Goal: Information Seeking & Learning: Obtain resource

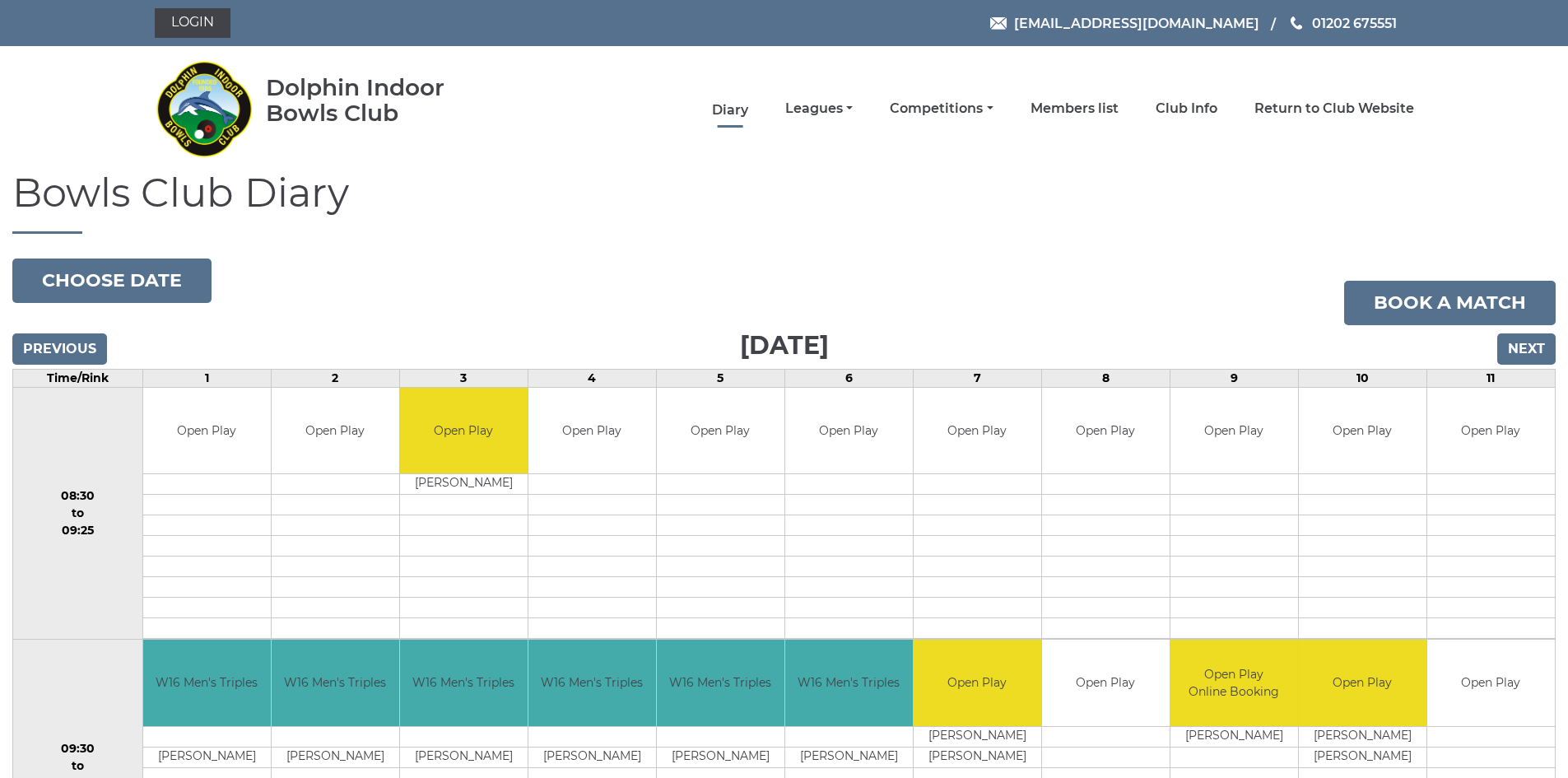
click at [730, 110] on link "Diary" at bounding box center [730, 110] width 36 height 18
click at [733, 114] on link "Diary" at bounding box center [730, 110] width 36 height 18
click at [735, 108] on link "Diary" at bounding box center [730, 110] width 36 height 18
click at [833, 108] on link "Leagues" at bounding box center [819, 110] width 67 height 18
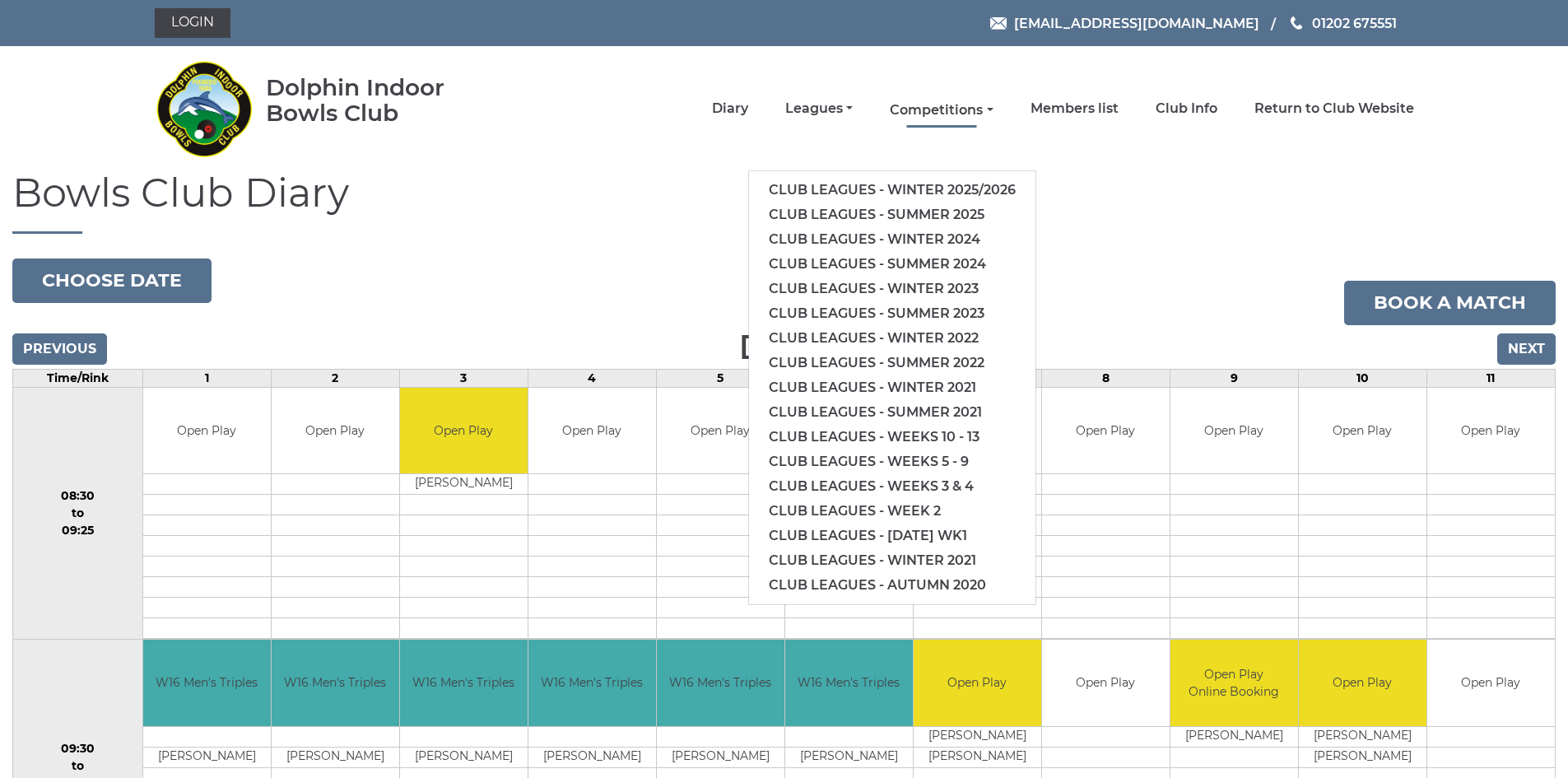
click at [959, 109] on link "Competitions" at bounding box center [942, 110] width 103 height 18
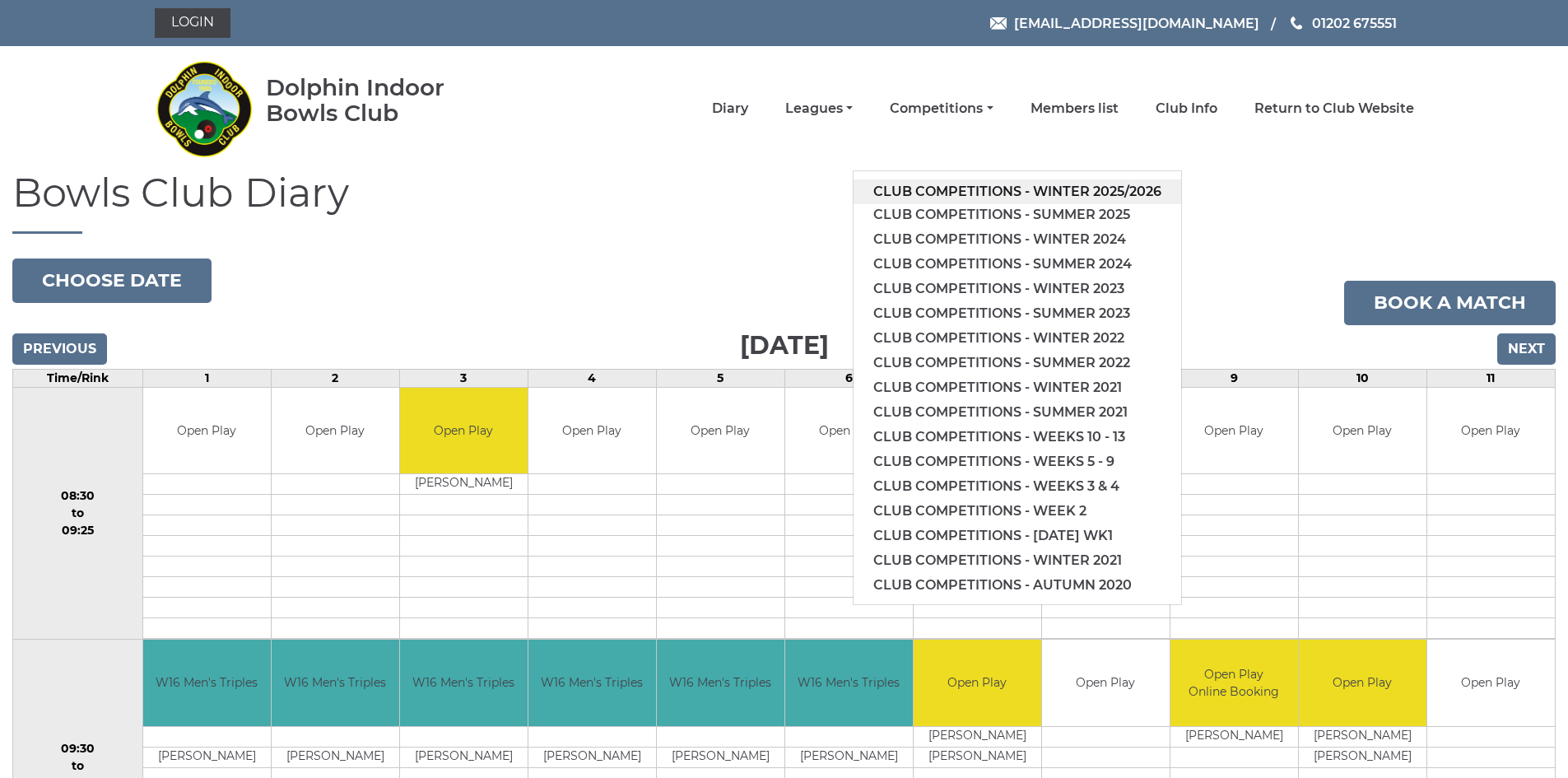
click at [970, 186] on link "Club competitions - Winter 2025/2026" at bounding box center [1017, 191] width 328 height 25
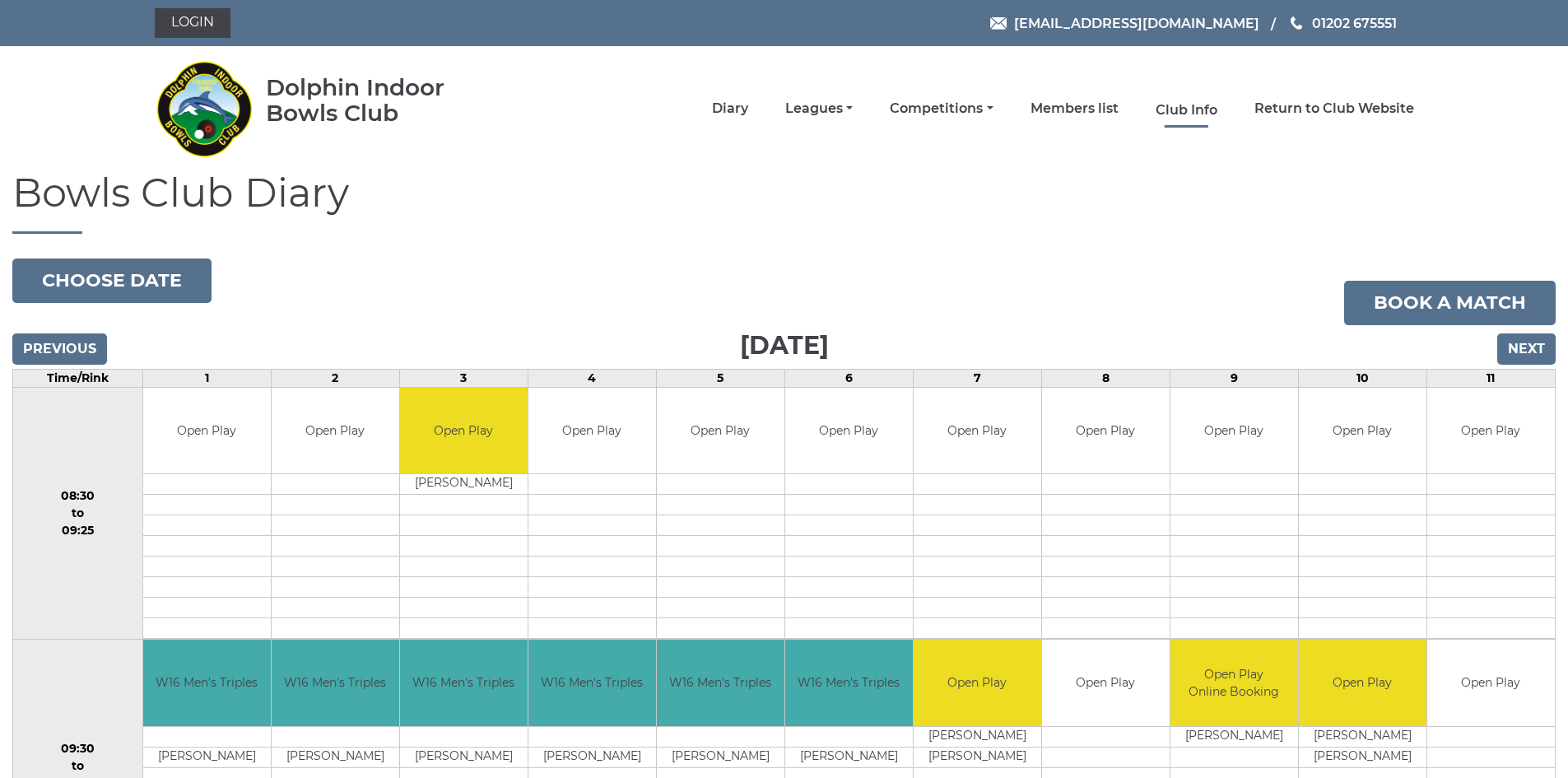
click at [1182, 114] on link "Club Info" at bounding box center [1187, 110] width 62 height 18
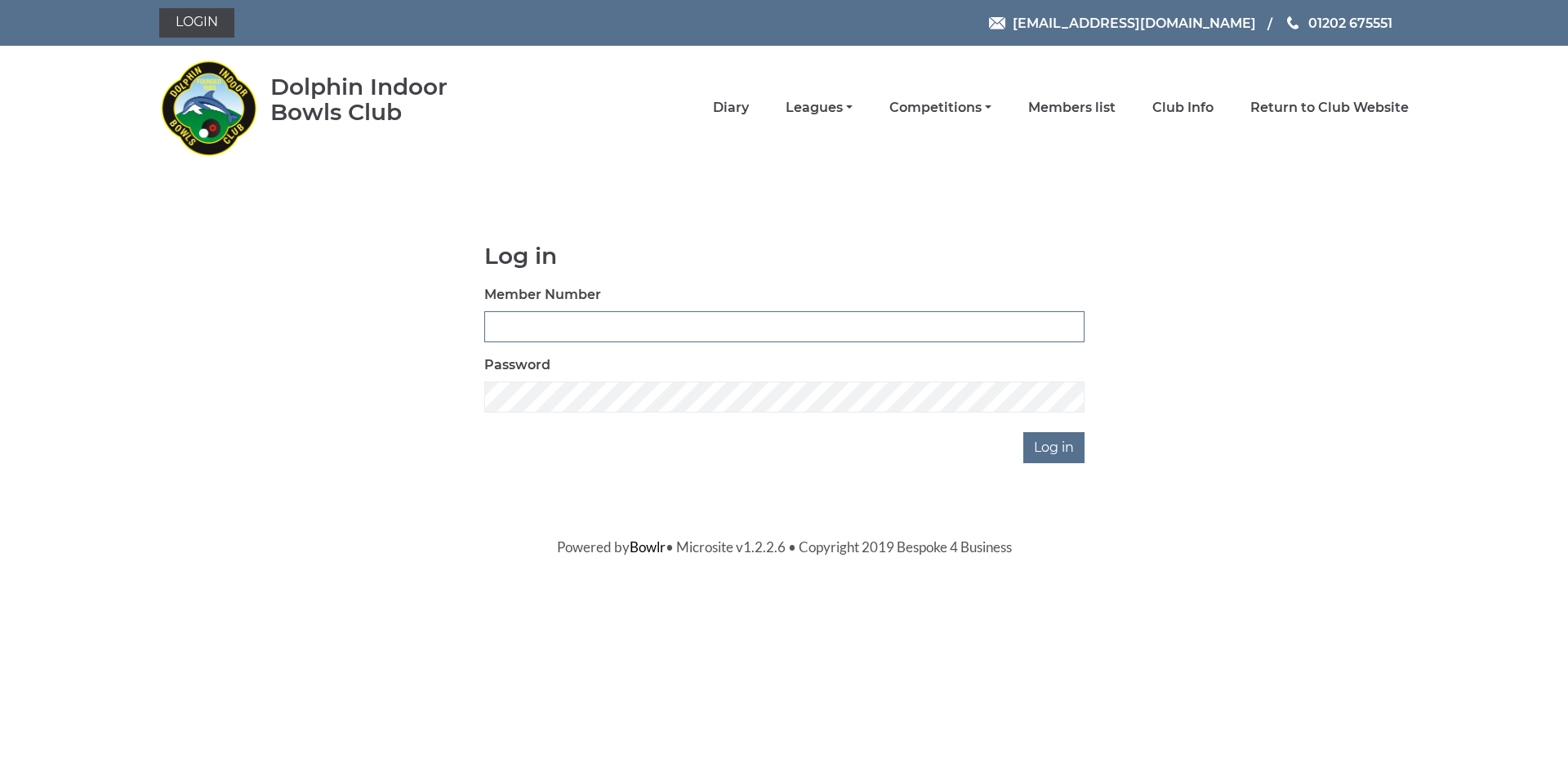
click at [567, 319] on input "Member Number" at bounding box center [784, 326] width 600 height 31
type input "3905"
click at [1023, 432] on input "Log in" at bounding box center [1054, 447] width 61 height 31
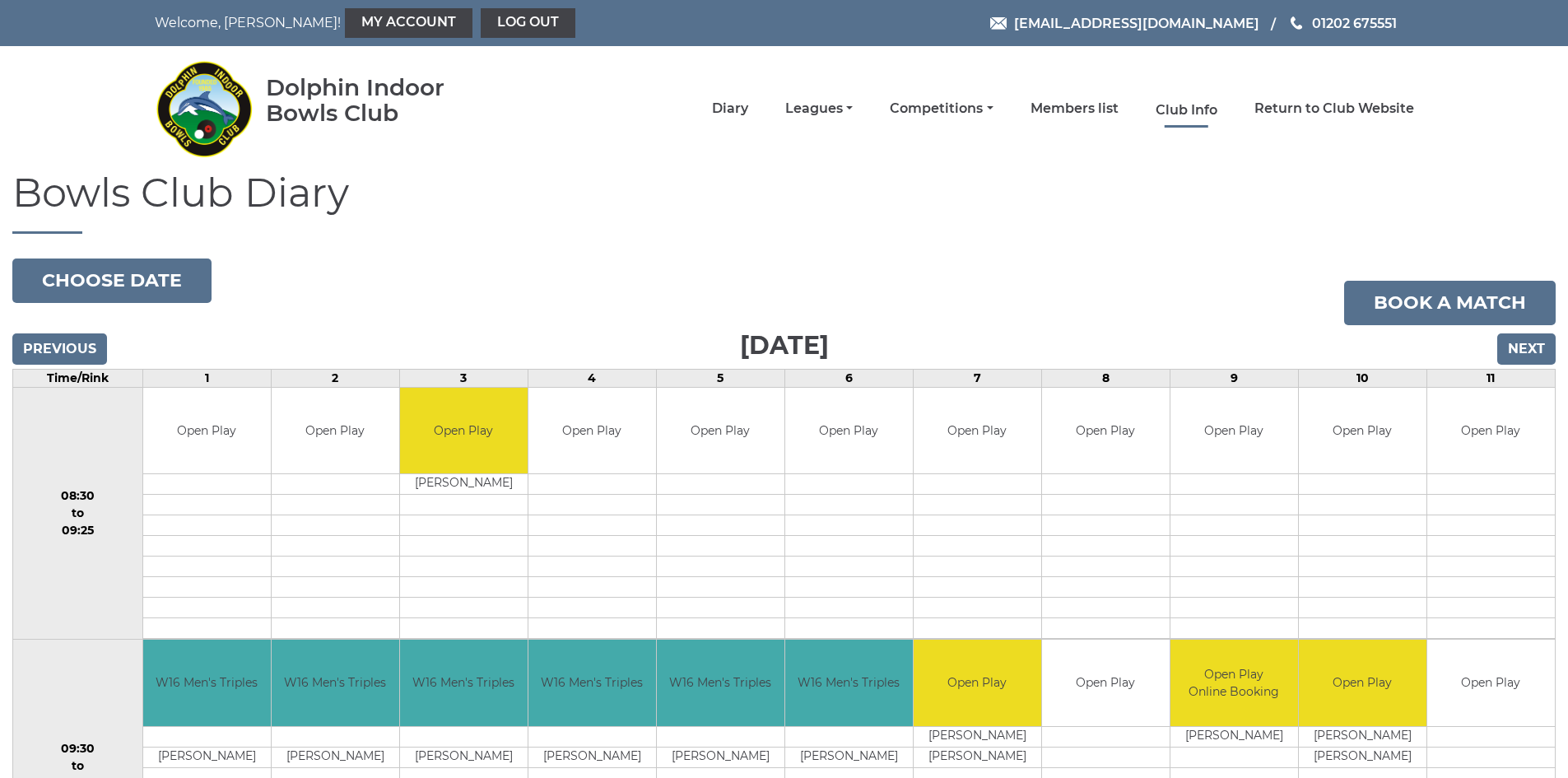
click at [1191, 112] on link "Club Info" at bounding box center [1187, 110] width 62 height 18
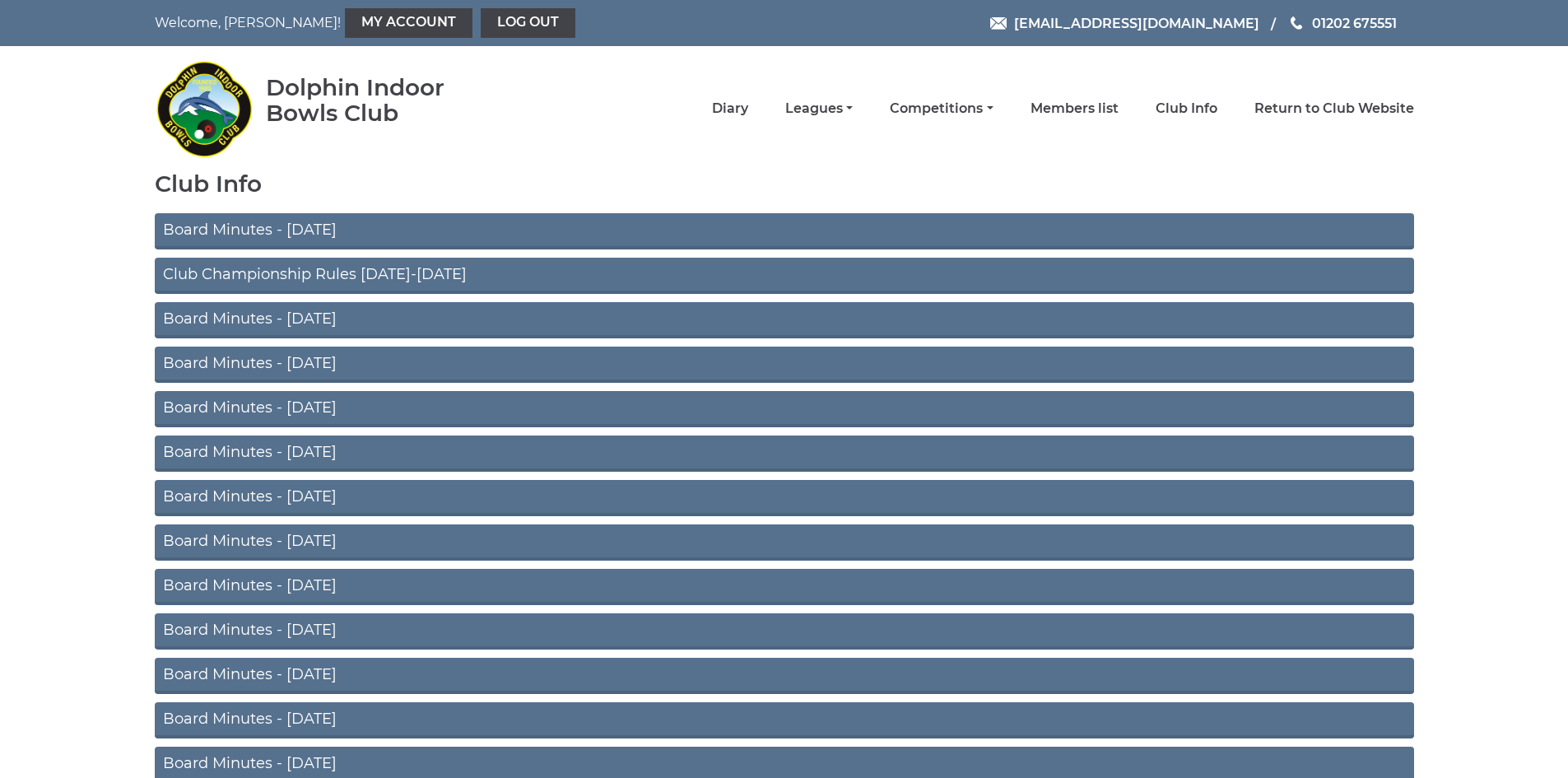
click at [347, 224] on link "Board Minutes - August 2025" at bounding box center [784, 232] width 1260 height 36
click at [328, 269] on link "Club Championship Rules 2025-2026" at bounding box center [784, 275] width 1260 height 36
click at [1170, 113] on link "Club Info" at bounding box center [1187, 110] width 62 height 18
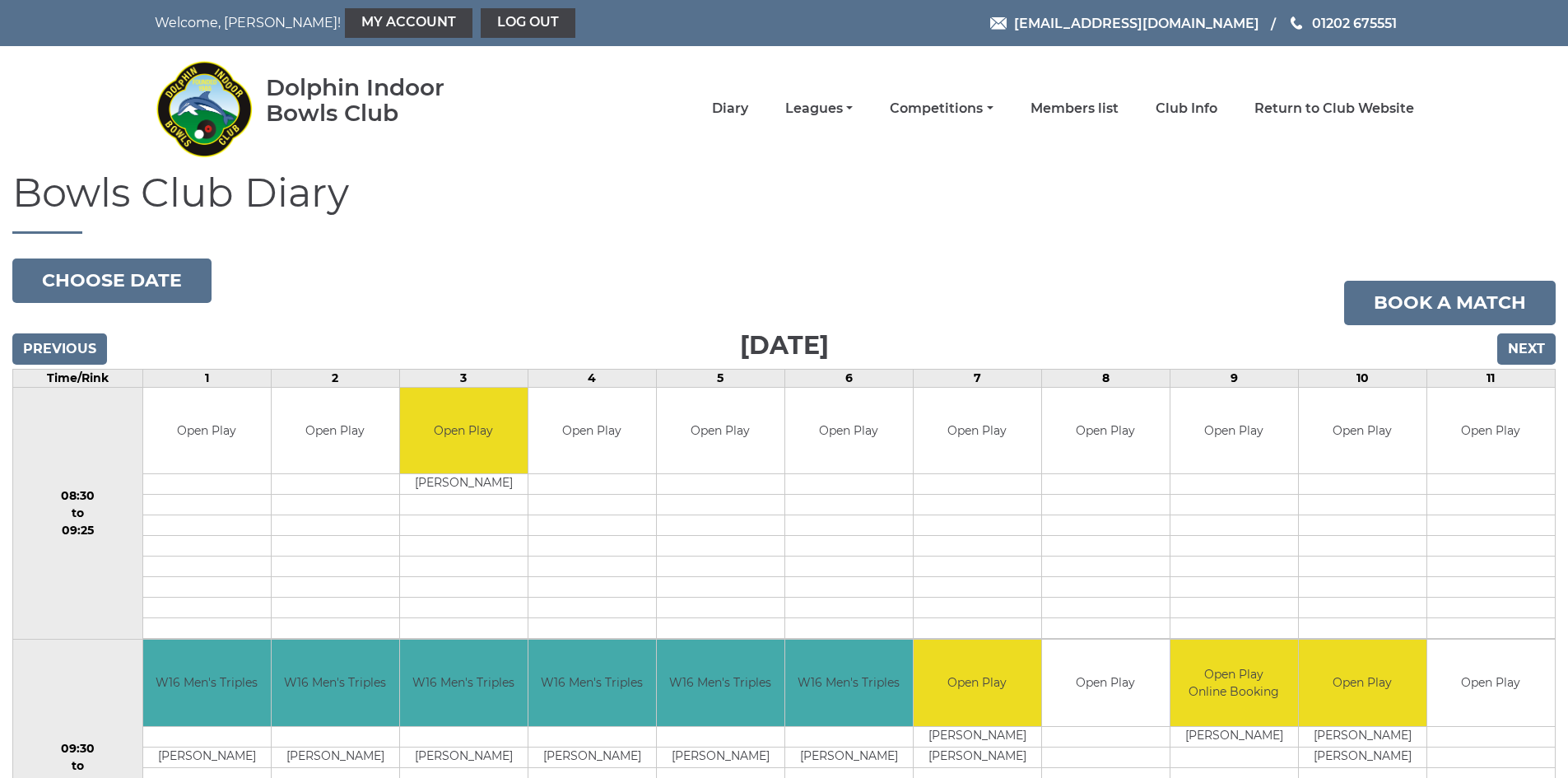
click at [1324, 99] on li "Return to Club Website" at bounding box center [1316, 108] width 197 height 34
click at [1334, 108] on link "Return to Club Website" at bounding box center [1334, 110] width 159 height 18
click at [1205, 103] on link "Club Info" at bounding box center [1187, 110] width 62 height 18
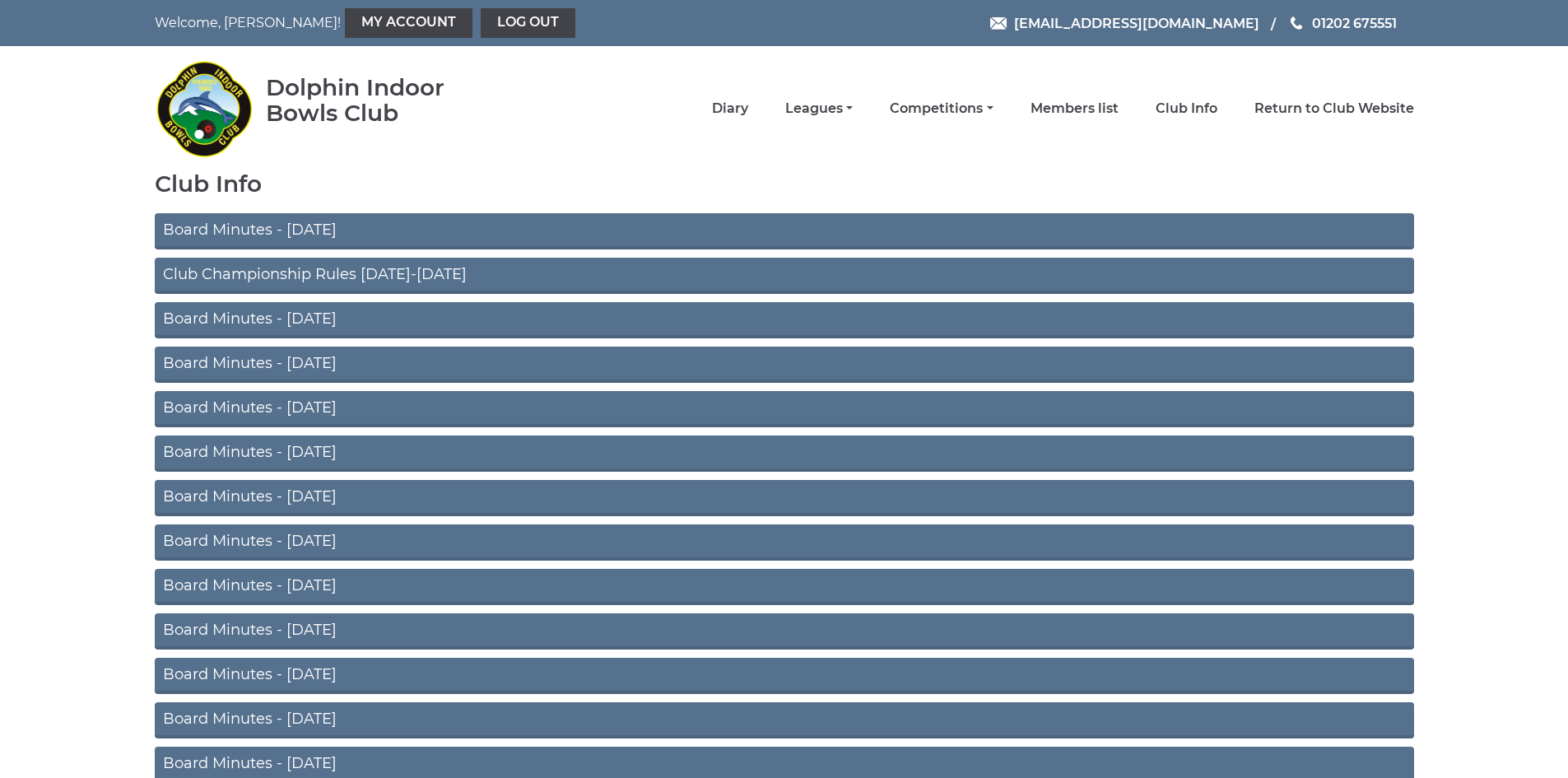
click at [338, 221] on link "Board Minutes - August 2025" at bounding box center [784, 232] width 1260 height 36
click at [1199, 108] on link "Club Info" at bounding box center [1187, 110] width 62 height 18
